Goal: Transaction & Acquisition: Purchase product/service

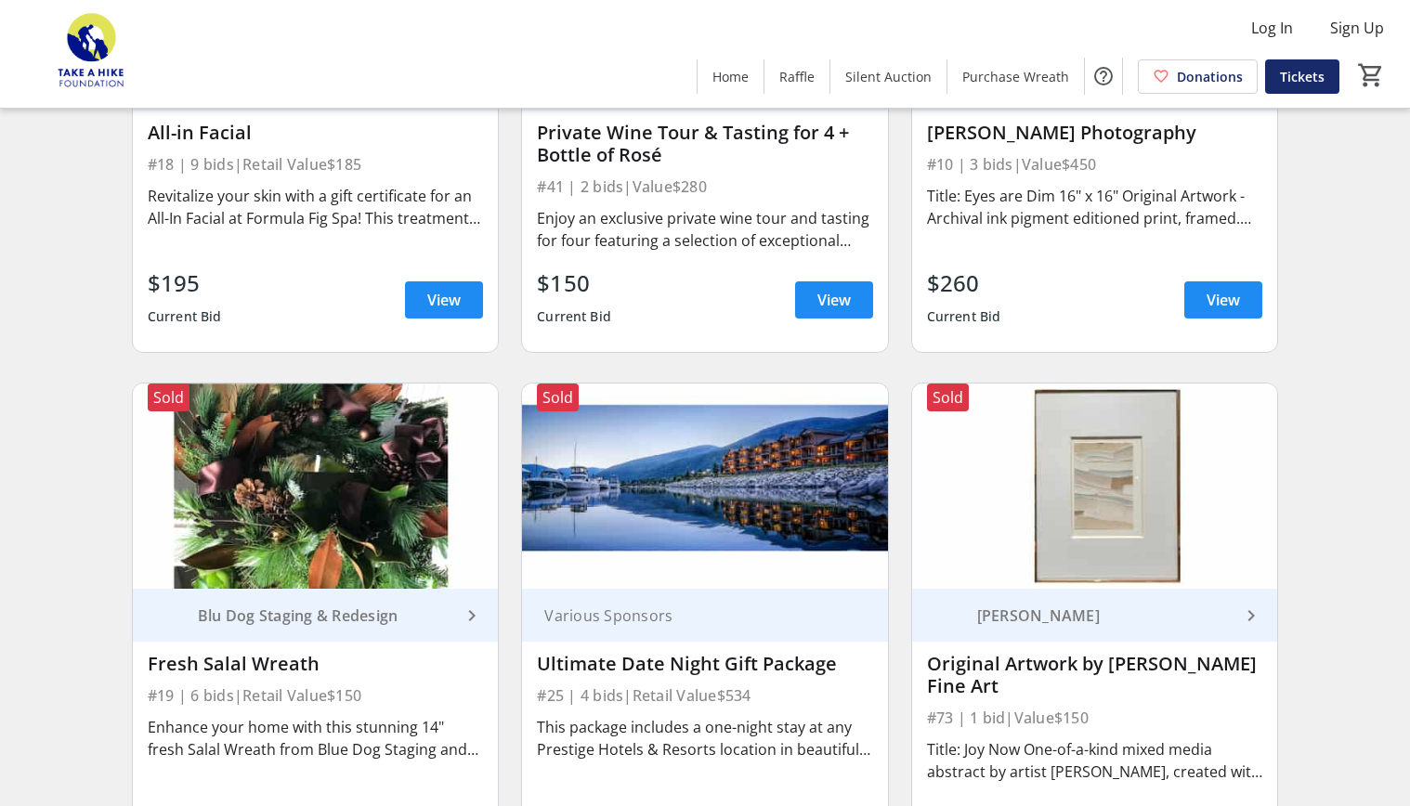
scroll to position [1521, 0]
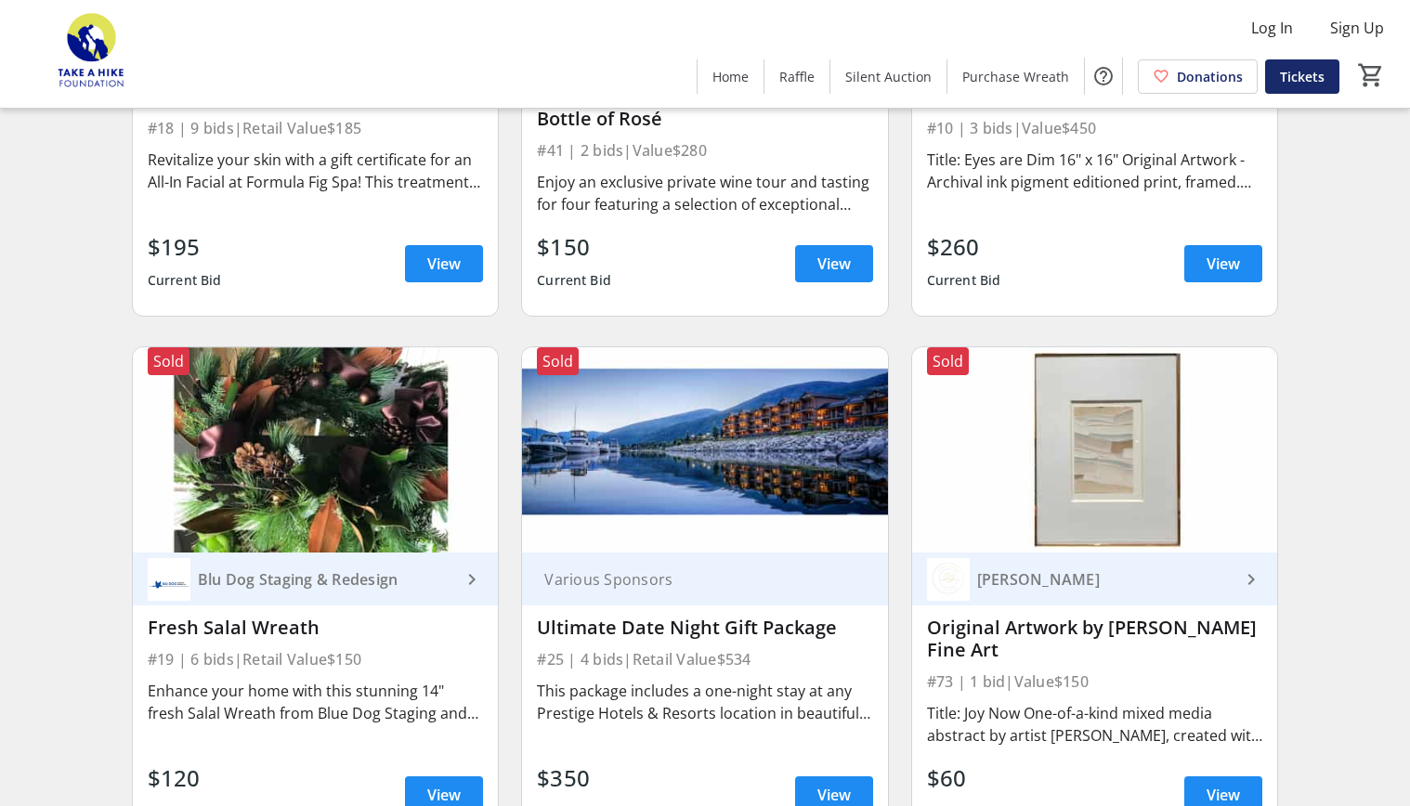
click at [706, 485] on img at bounding box center [704, 449] width 365 height 205
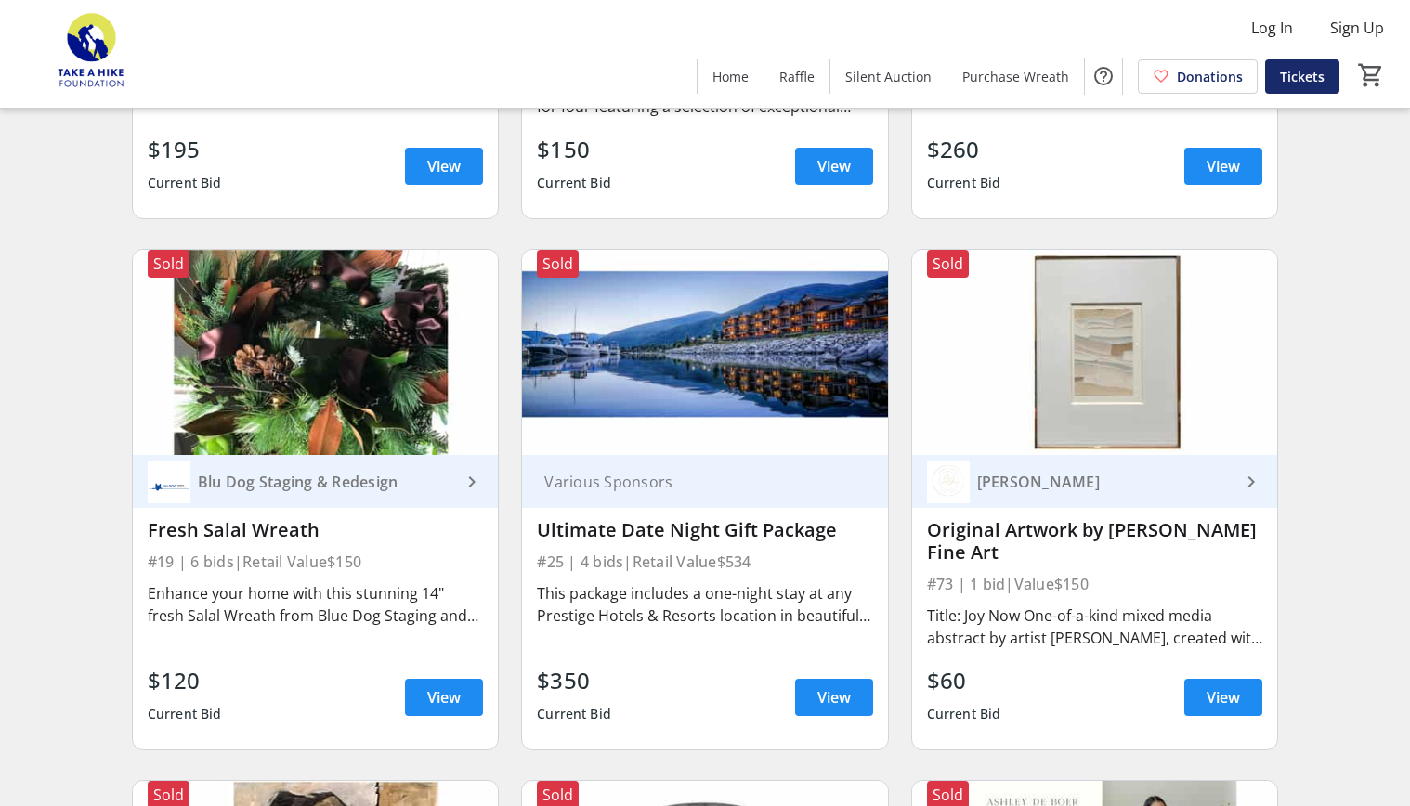
scroll to position [1637, 0]
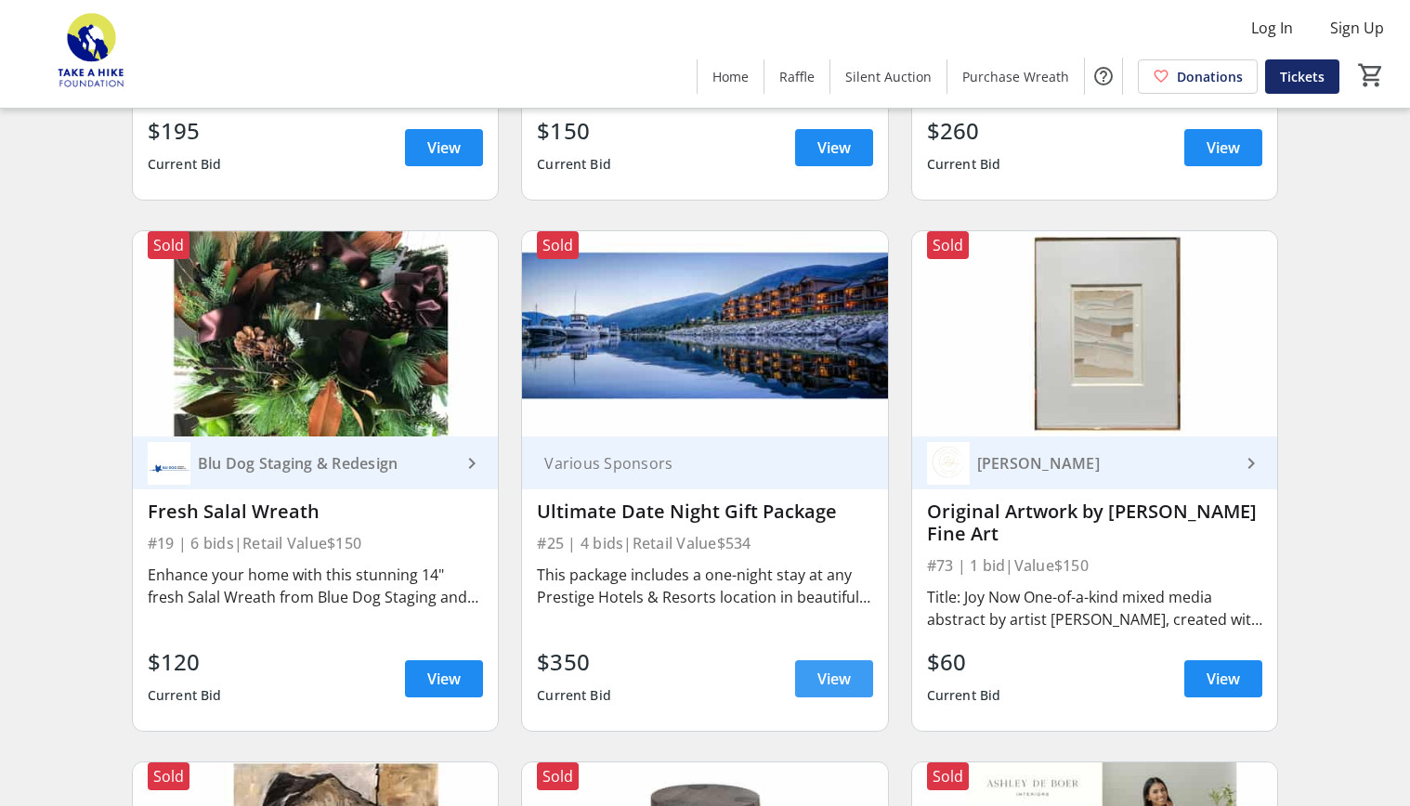
click at [837, 678] on span "View" at bounding box center [833, 679] width 33 height 22
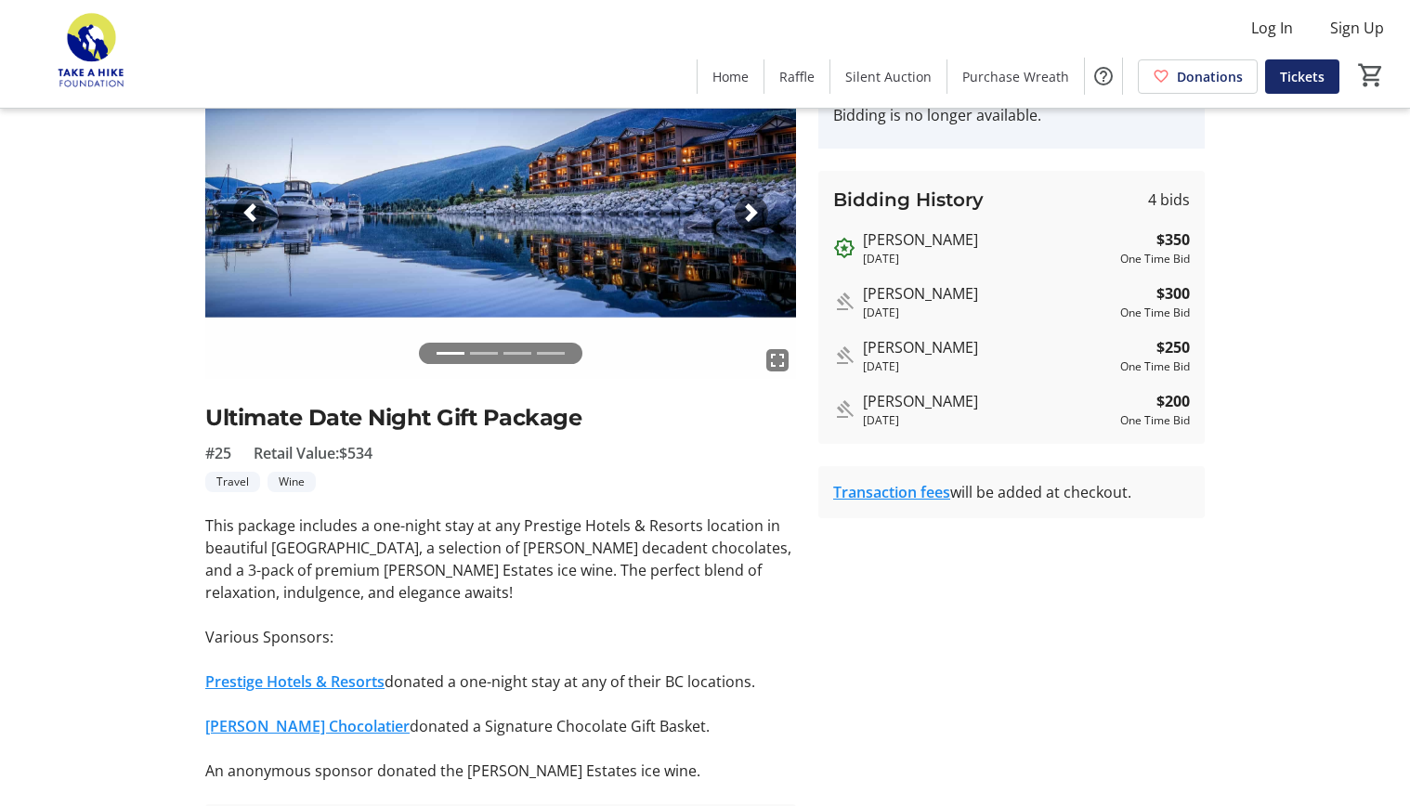
scroll to position [111, 0]
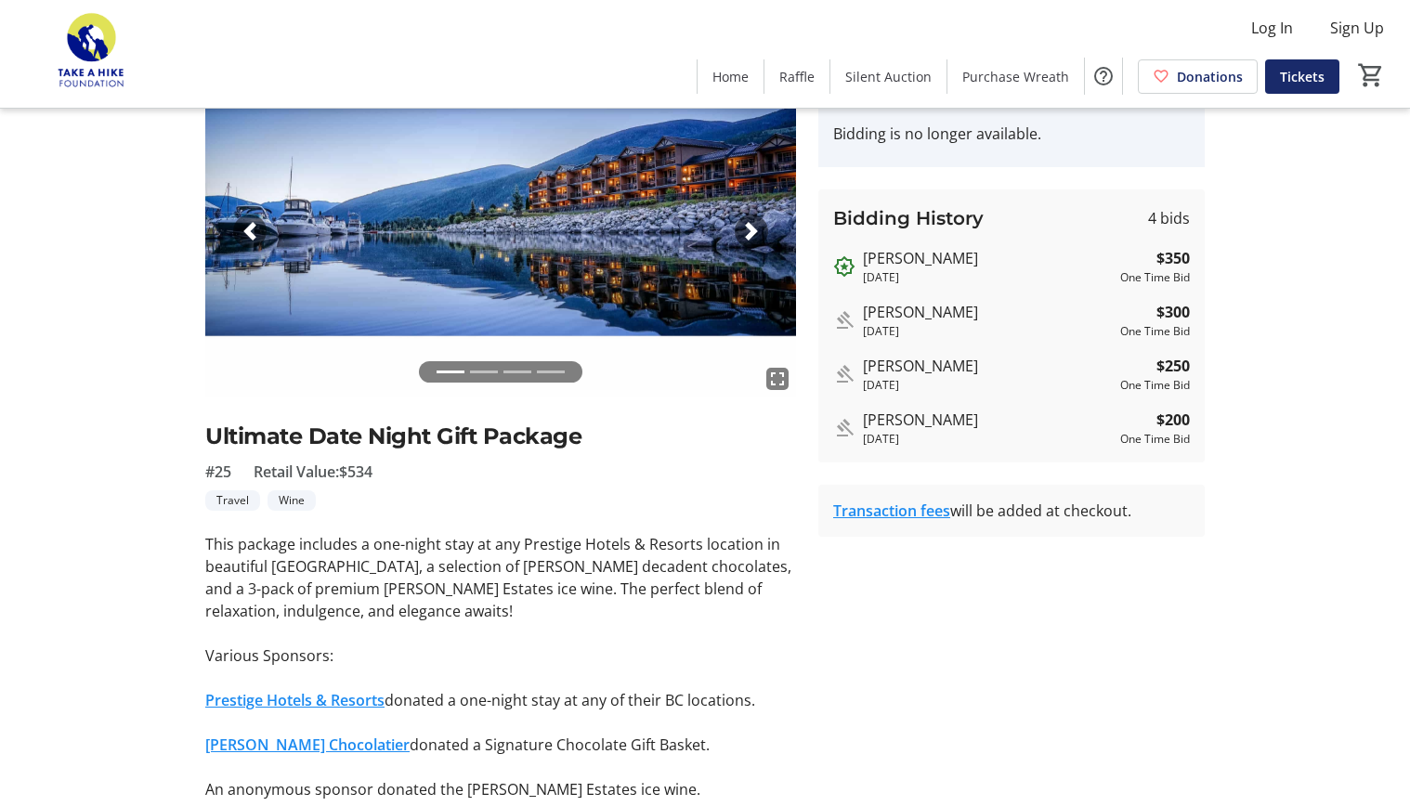
click at [752, 226] on span "button" at bounding box center [751, 231] width 19 height 19
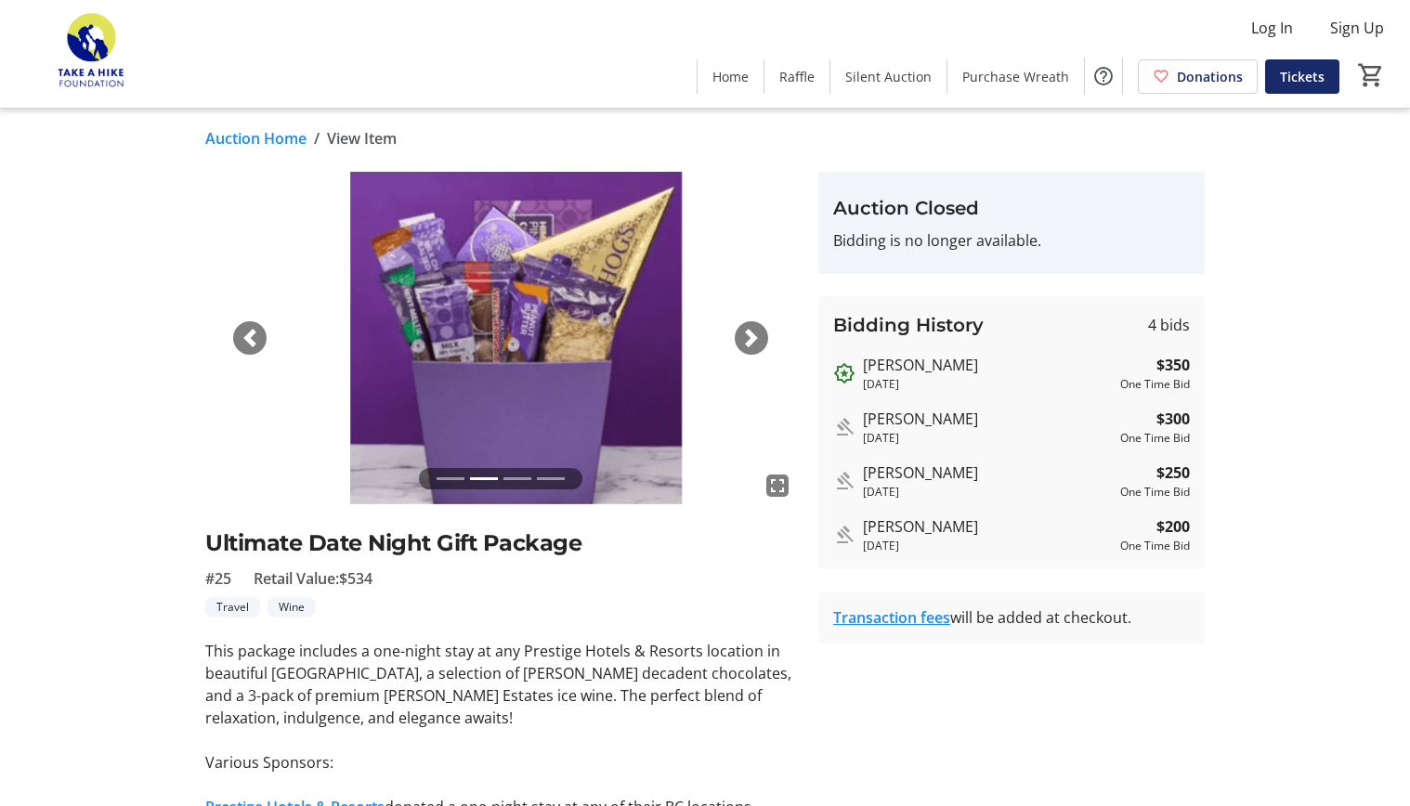
scroll to position [1, 0]
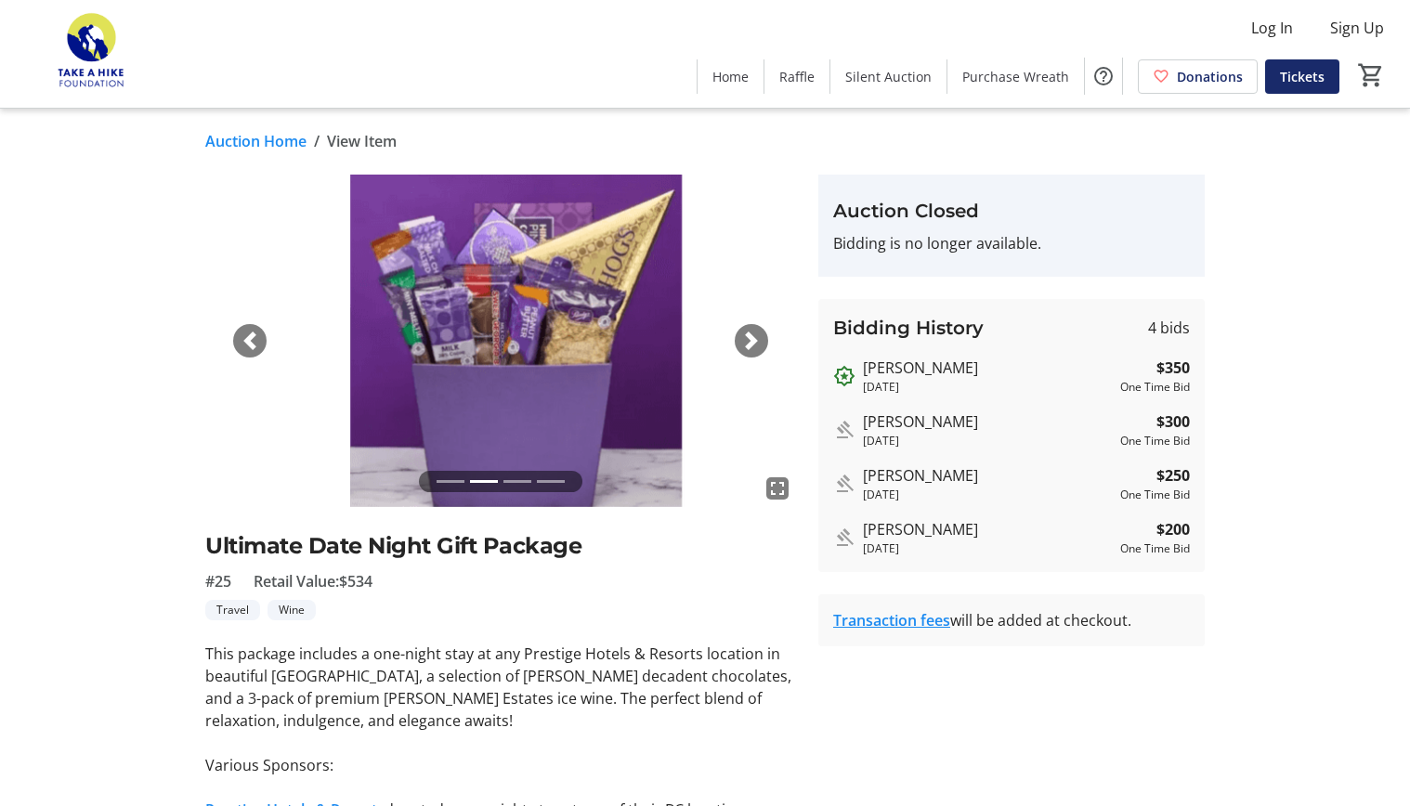
click at [749, 335] on span "button" at bounding box center [751, 341] width 19 height 19
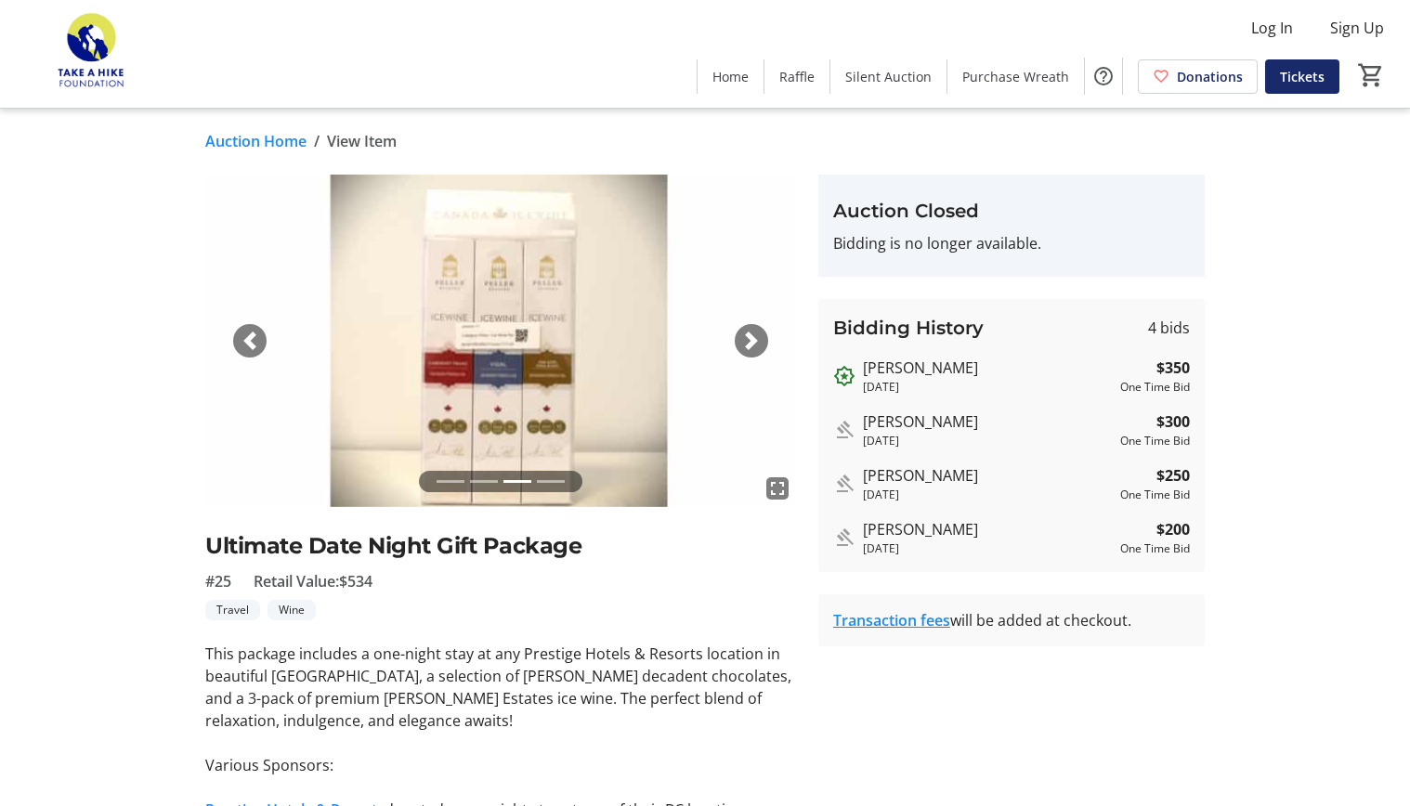
click at [749, 335] on span "button" at bounding box center [751, 341] width 19 height 19
